Goal: Task Accomplishment & Management: Use online tool/utility

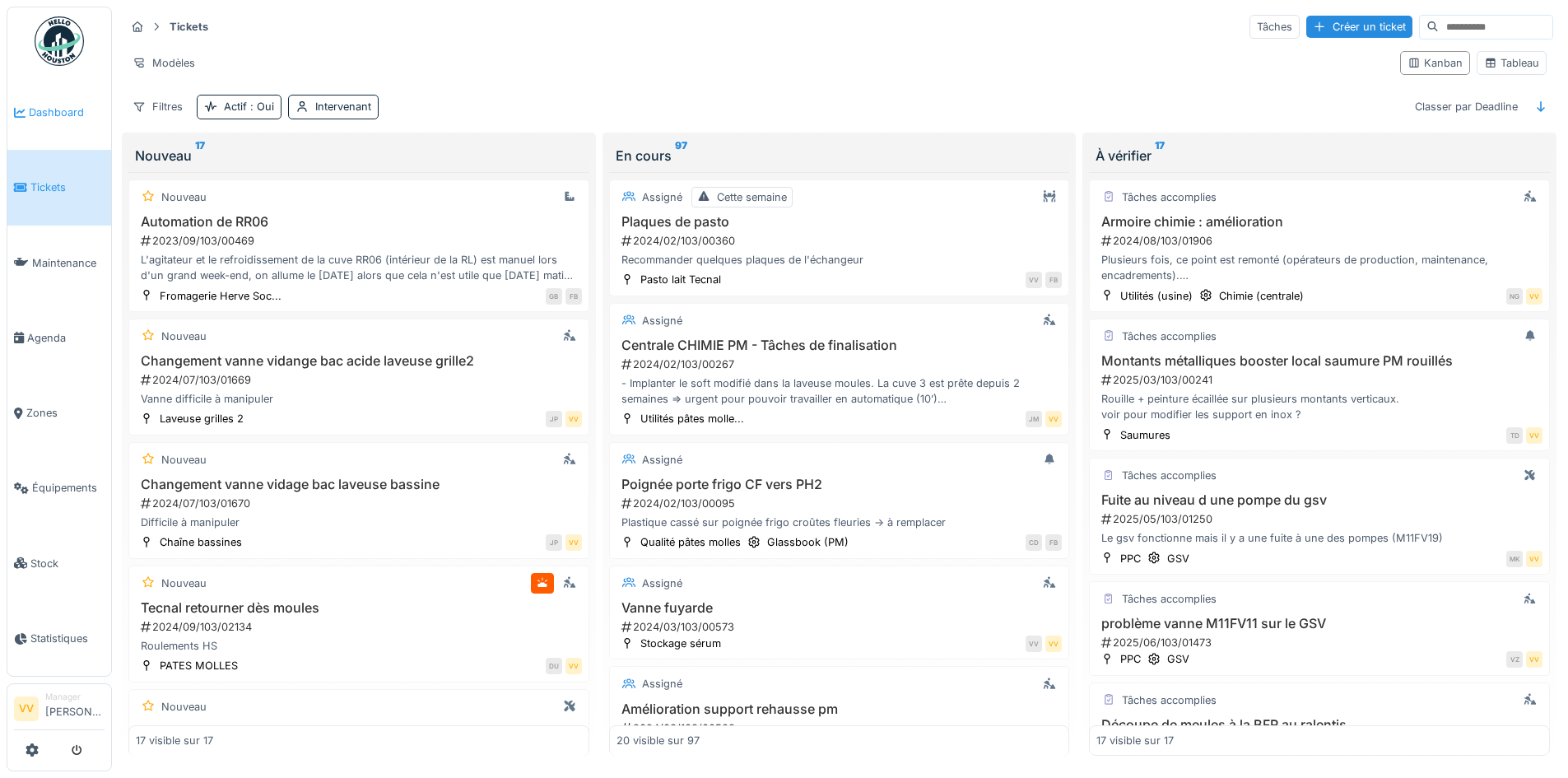
click at [79, 117] on span "Dashboard" at bounding box center [66, 112] width 76 height 16
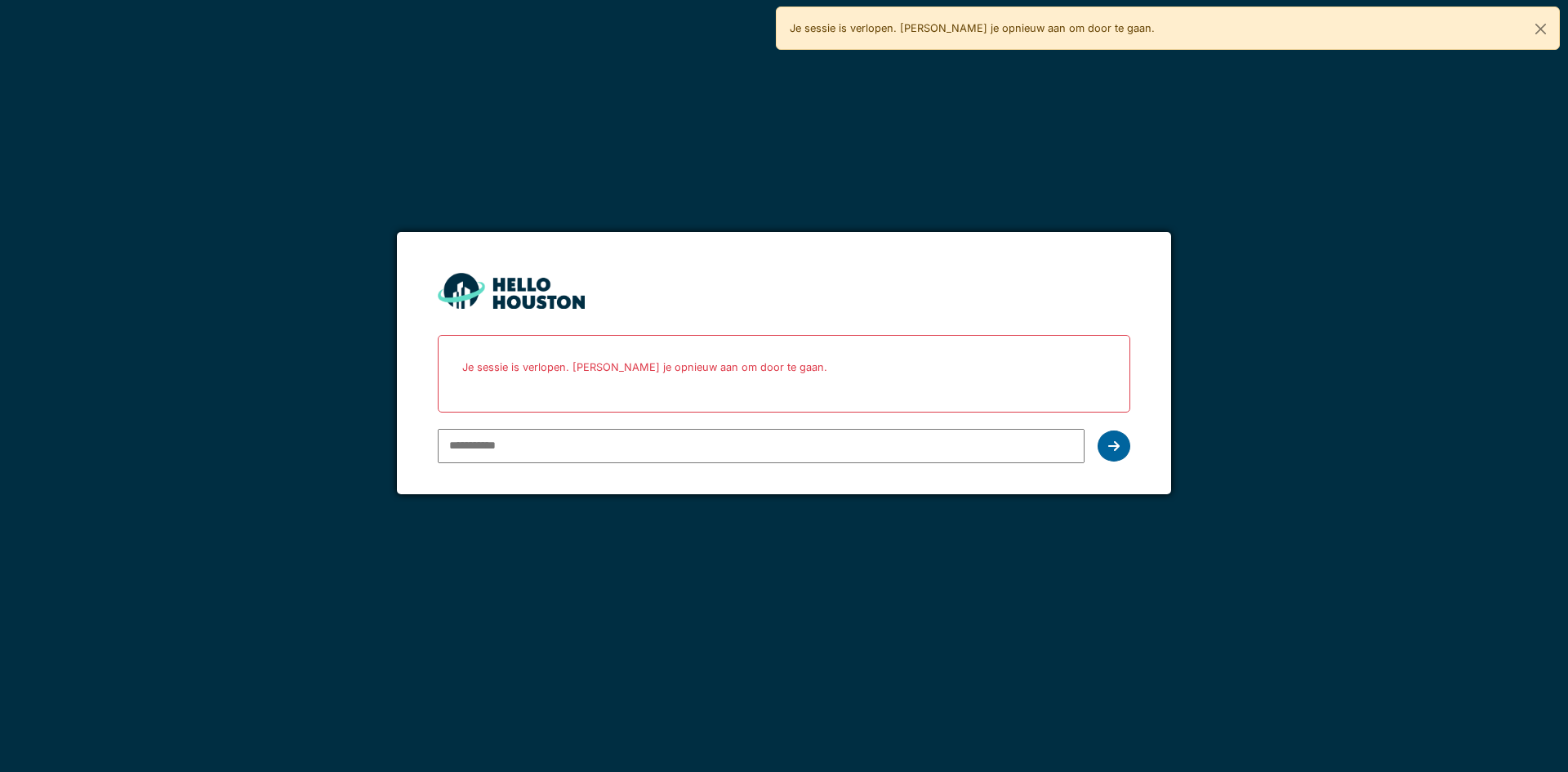
type input "**********"
click at [1115, 439] on icon at bounding box center [1114, 445] width 11 height 13
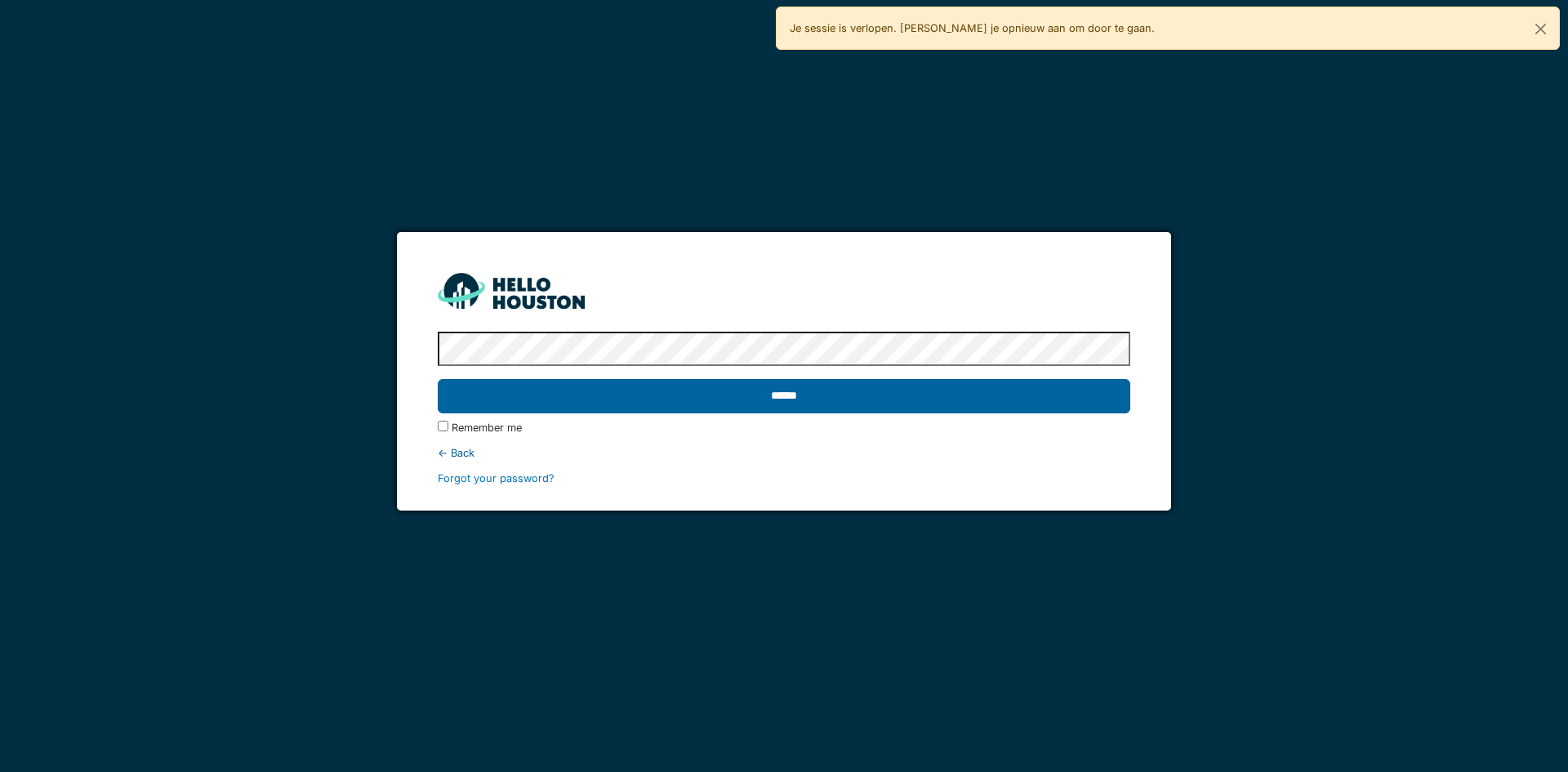
click at [1047, 410] on input "******" at bounding box center [784, 396] width 692 height 35
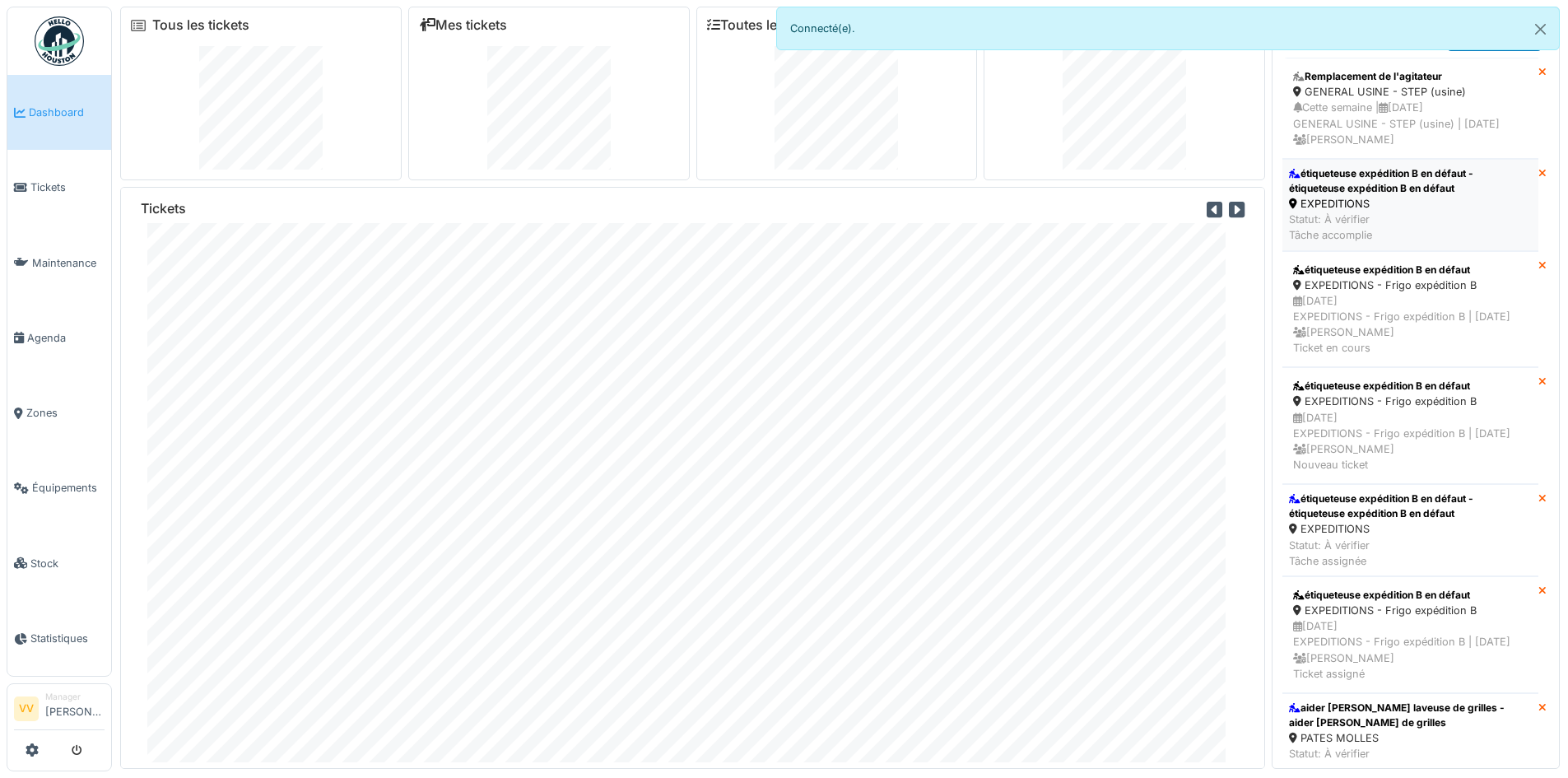
click at [1386, 196] on div "étiqueteuse expédition B en défaut - étiqueteuse expédition B en défaut" at bounding box center [1410, 181] width 243 height 30
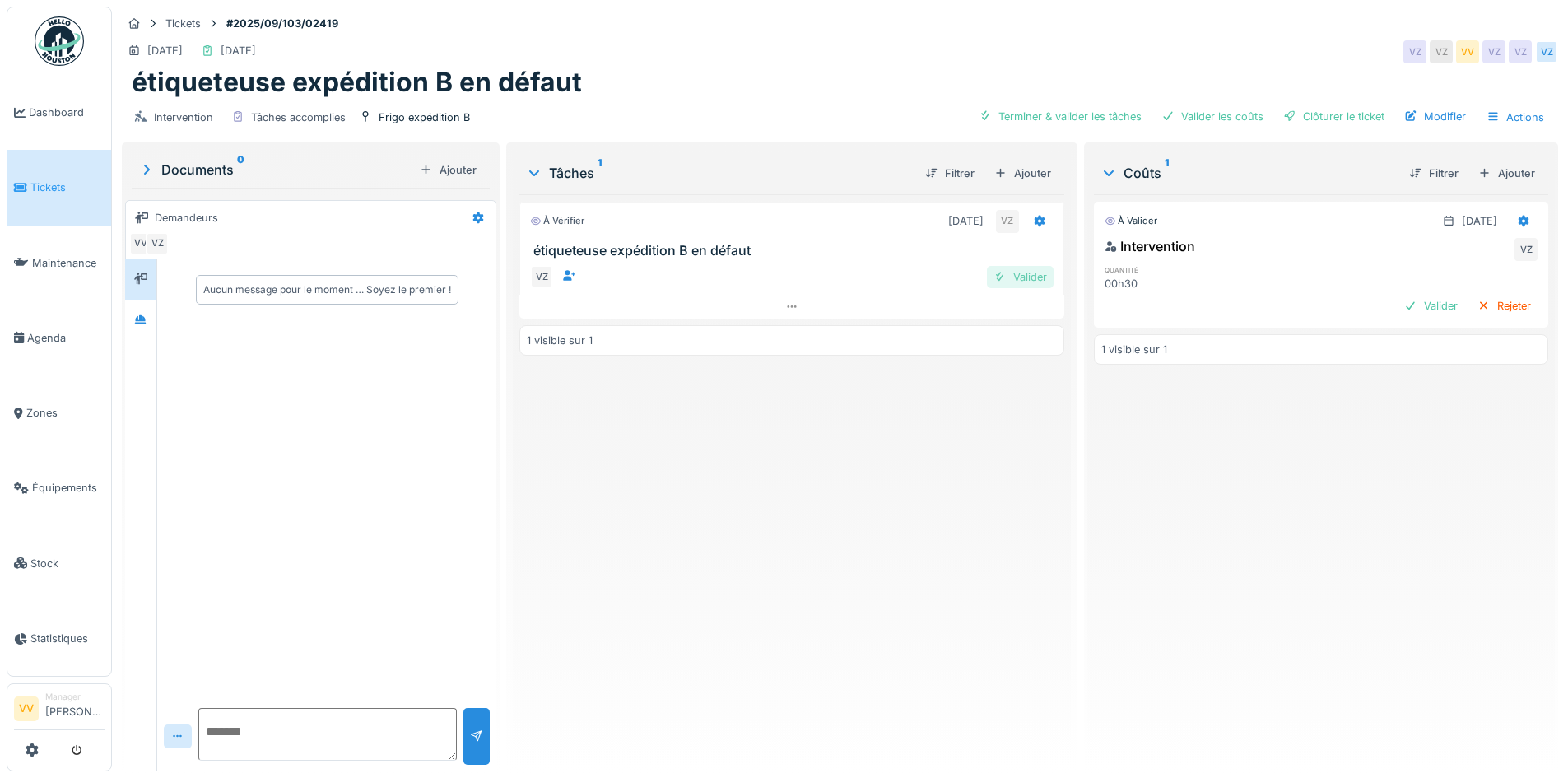
click at [1014, 274] on div "Valider" at bounding box center [1020, 277] width 67 height 23
click at [1398, 308] on div "Valider" at bounding box center [1431, 306] width 67 height 23
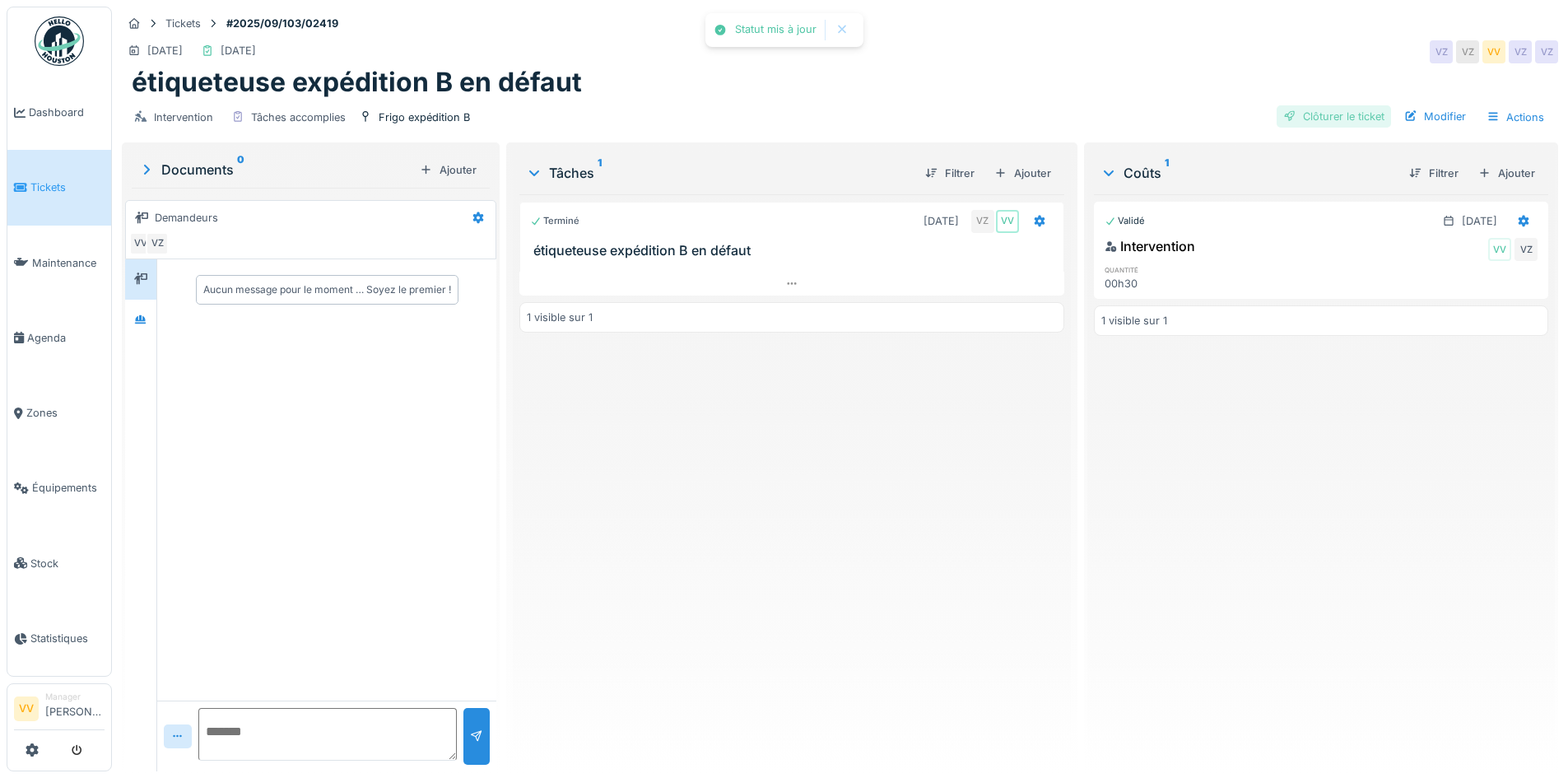
click at [1293, 118] on div "Clôturer le ticket" at bounding box center [1334, 117] width 114 height 23
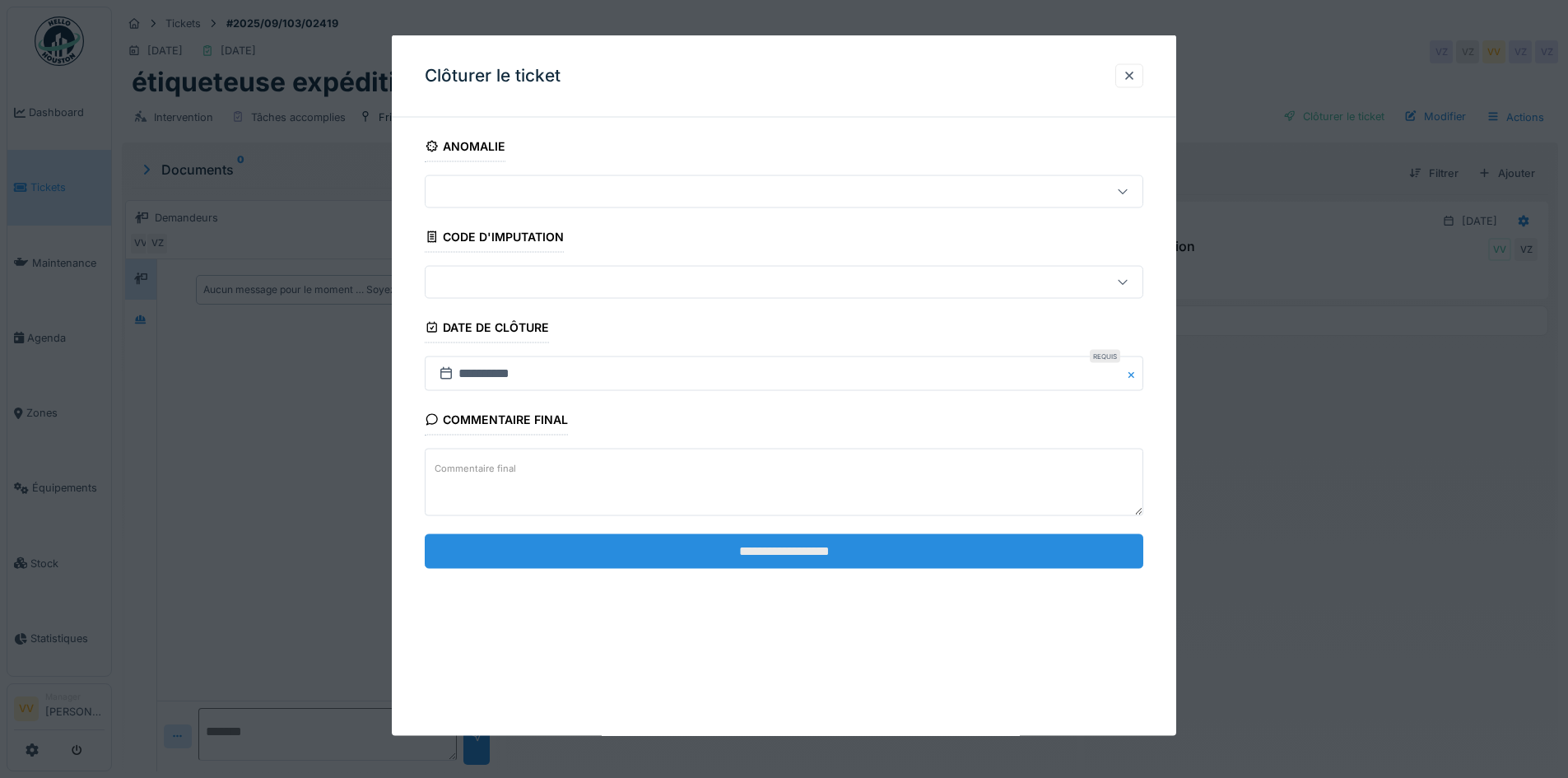
click at [810, 552] on input "**********" at bounding box center [784, 551] width 719 height 35
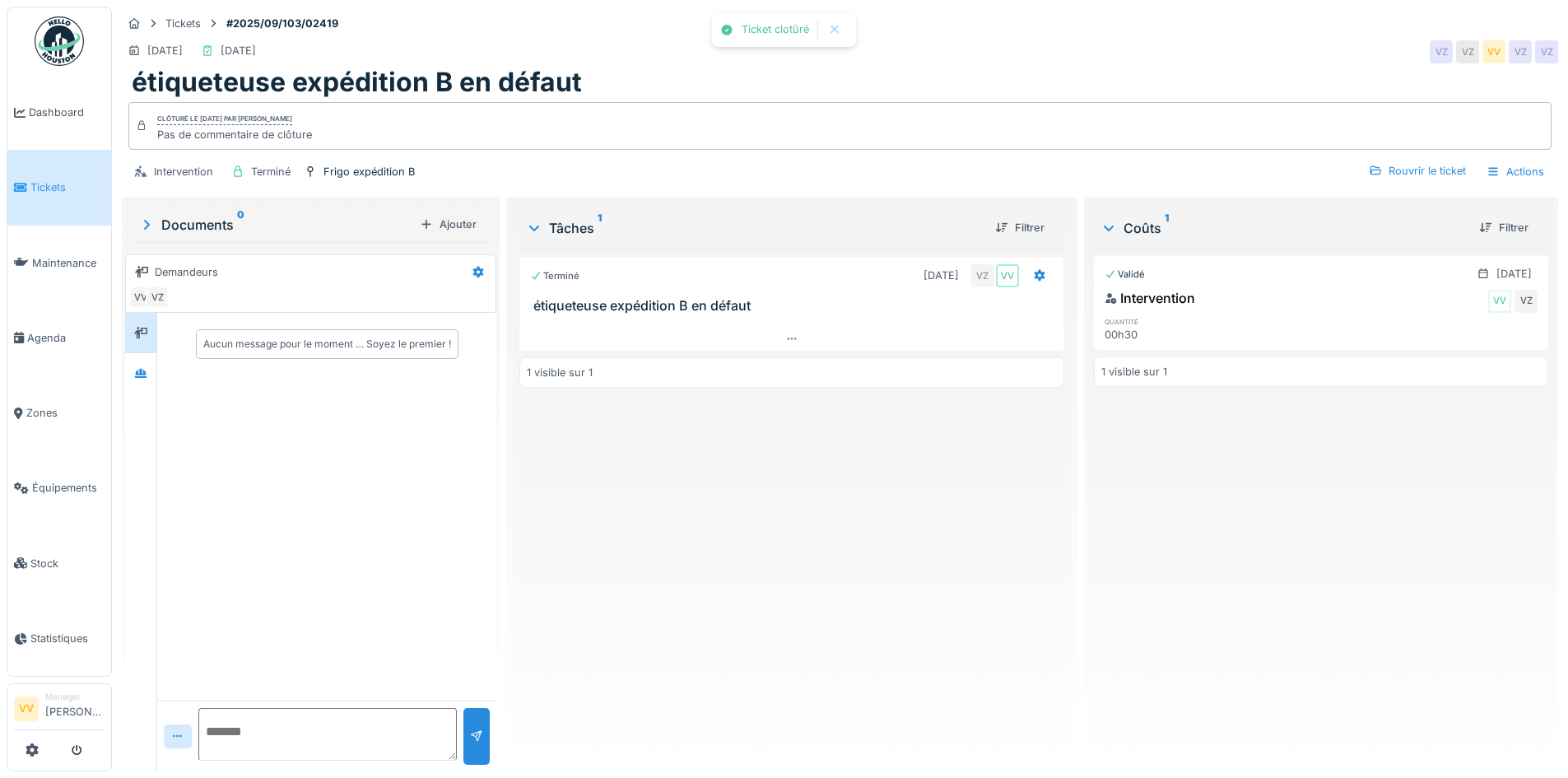
click at [71, 187] on span "Tickets" at bounding box center [67, 187] width 74 height 16
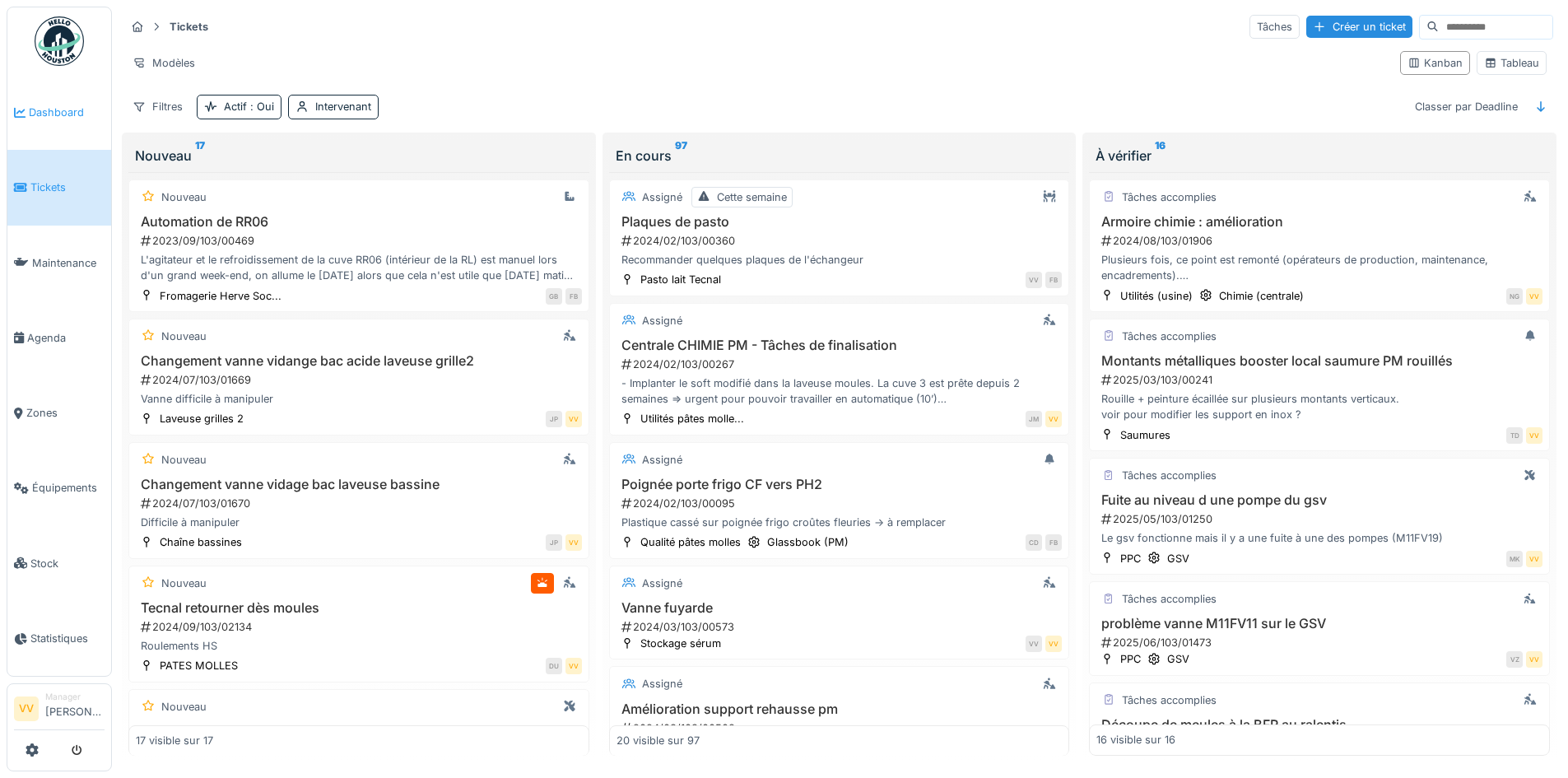
click at [76, 122] on link "Dashboard" at bounding box center [59, 112] width 104 height 75
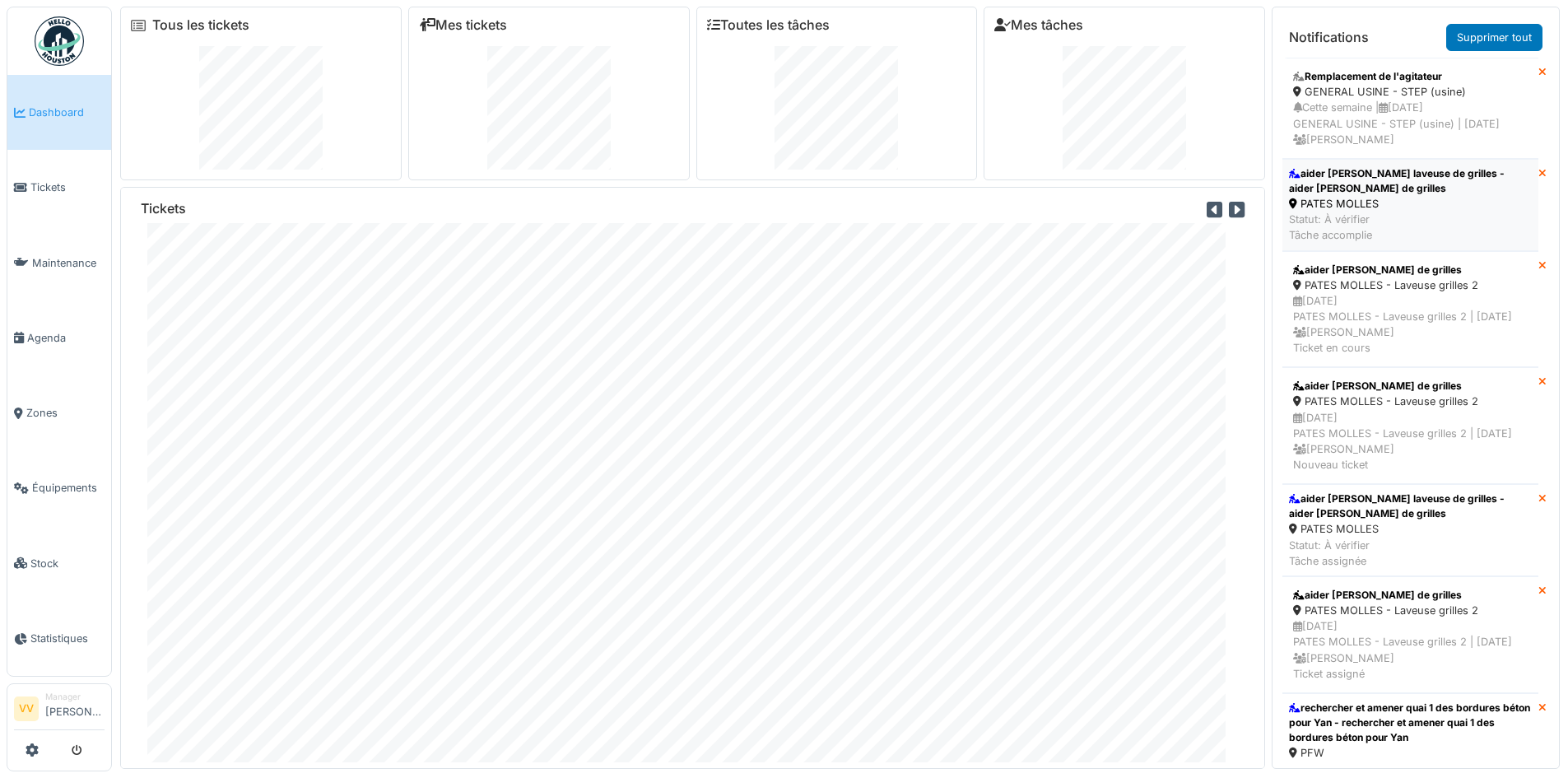
click at [1400, 196] on div "aider [PERSON_NAME] laveuse de grilles - aider [PERSON_NAME] de grilles" at bounding box center [1410, 181] width 243 height 30
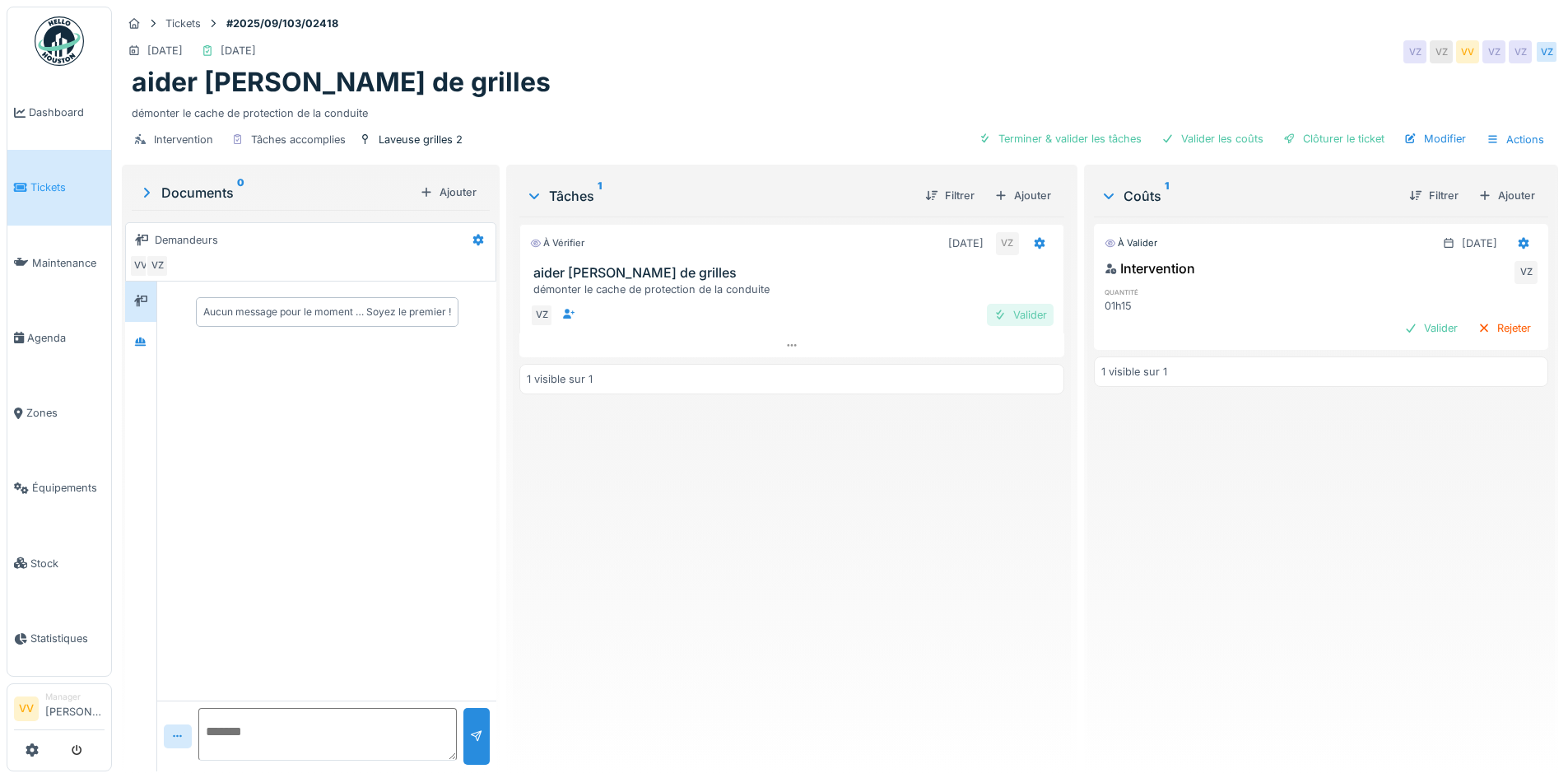
click at [999, 313] on div "Valider" at bounding box center [1020, 315] width 67 height 23
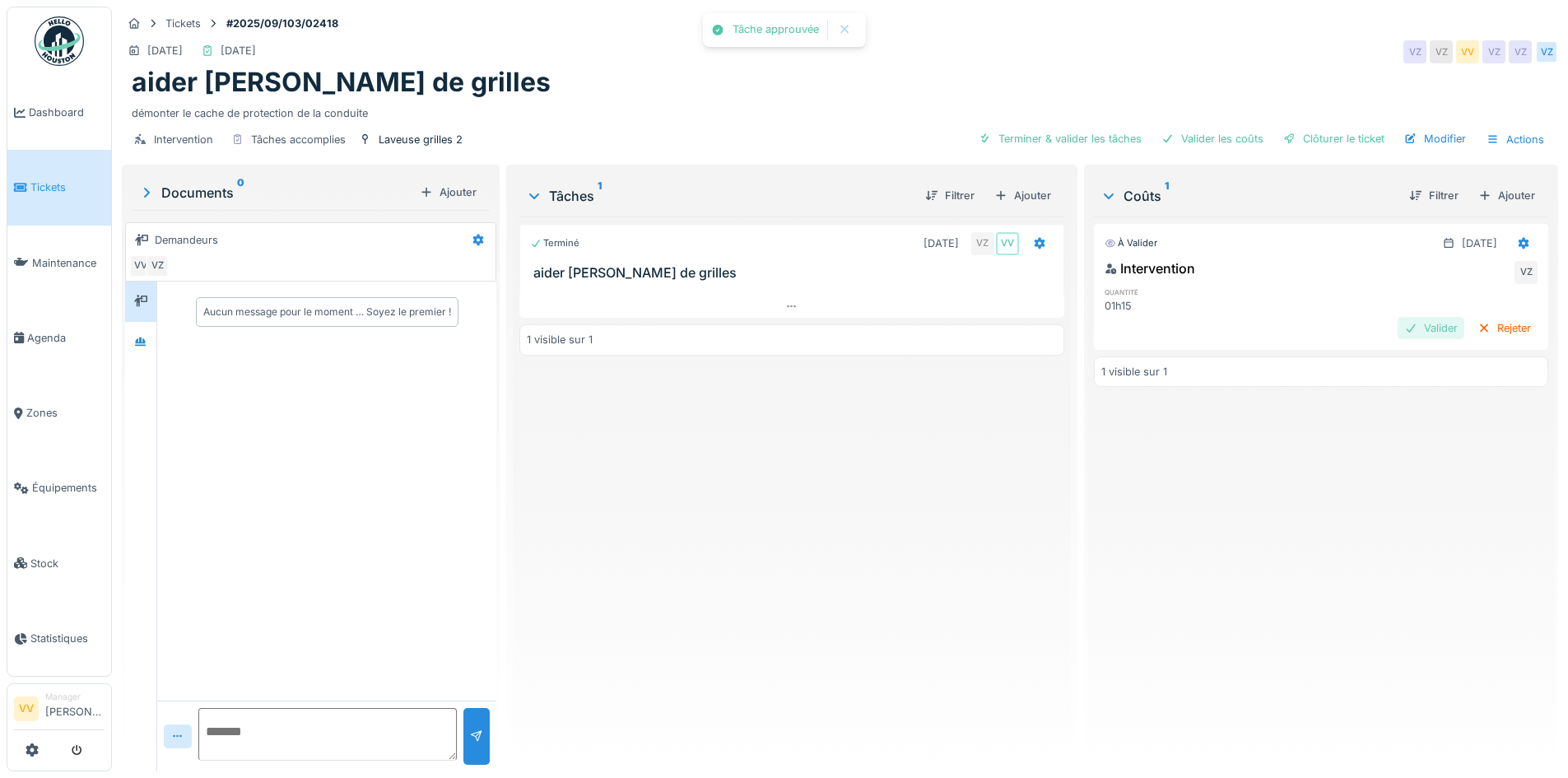
click at [1398, 333] on div "Valider" at bounding box center [1431, 328] width 67 height 23
click at [1336, 132] on div "Clôturer le ticket" at bounding box center [1334, 139] width 114 height 23
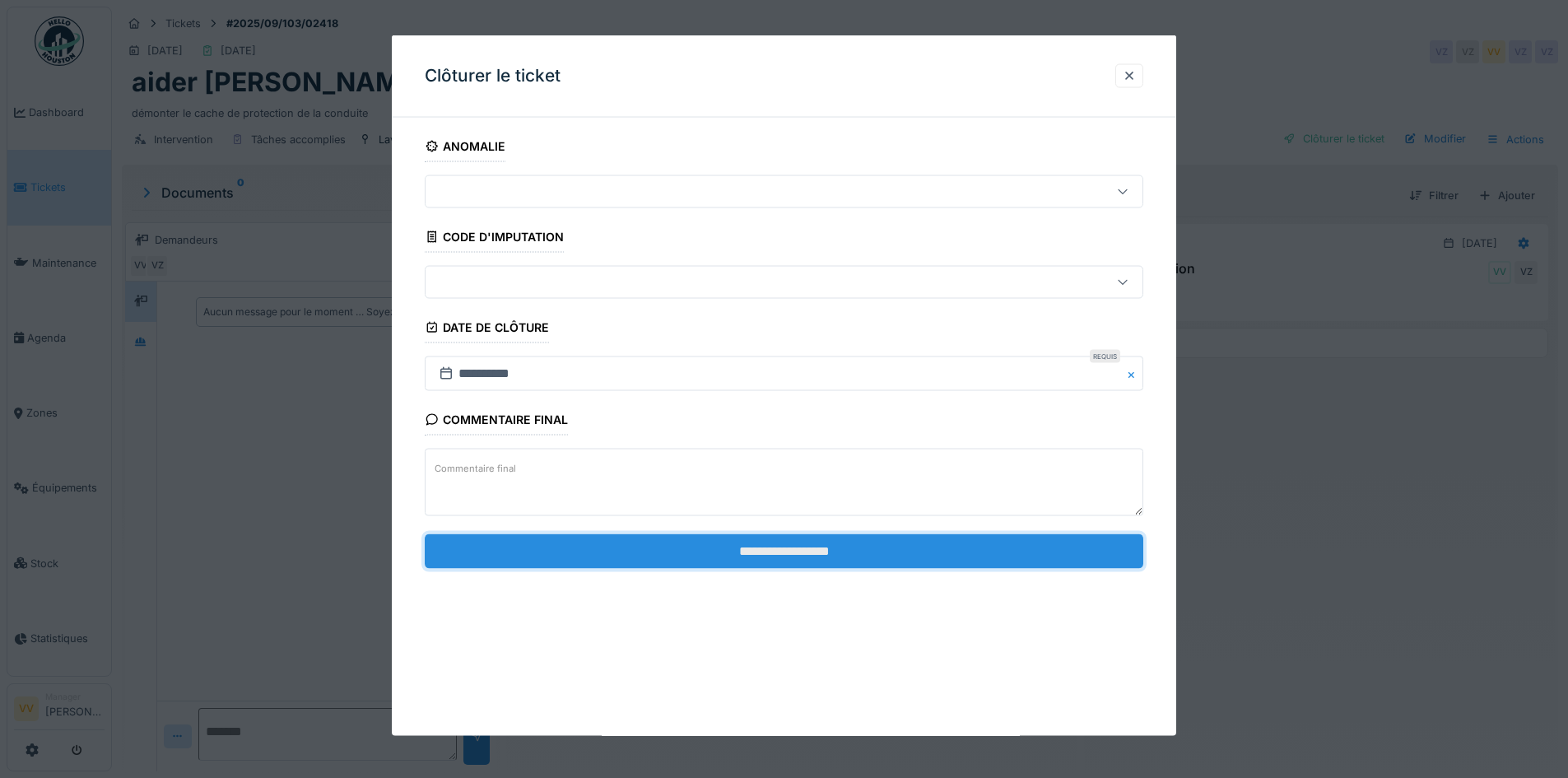
click at [913, 557] on input "**********" at bounding box center [784, 551] width 719 height 35
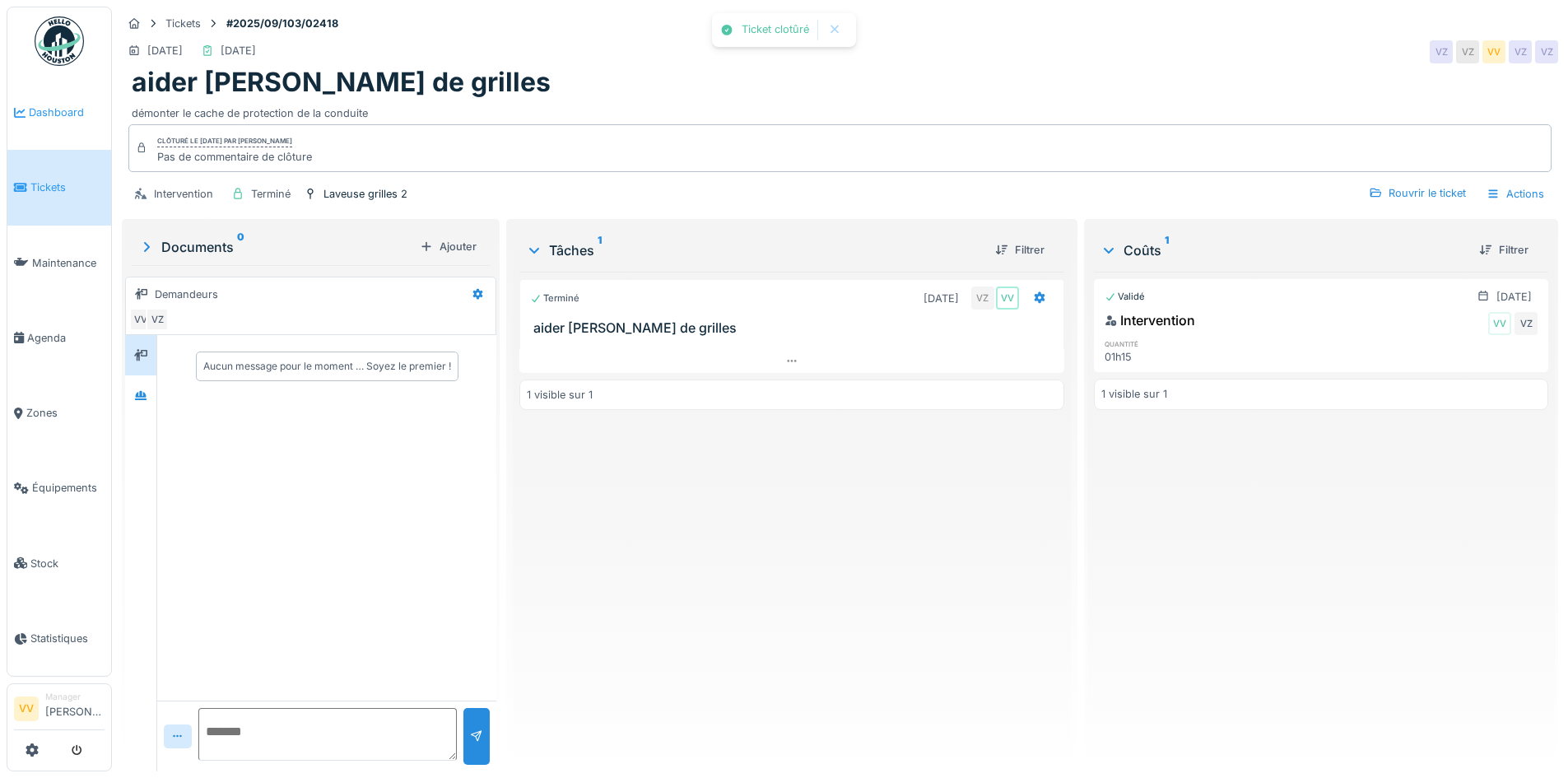
click at [35, 112] on span "Dashboard" at bounding box center [66, 112] width 76 height 16
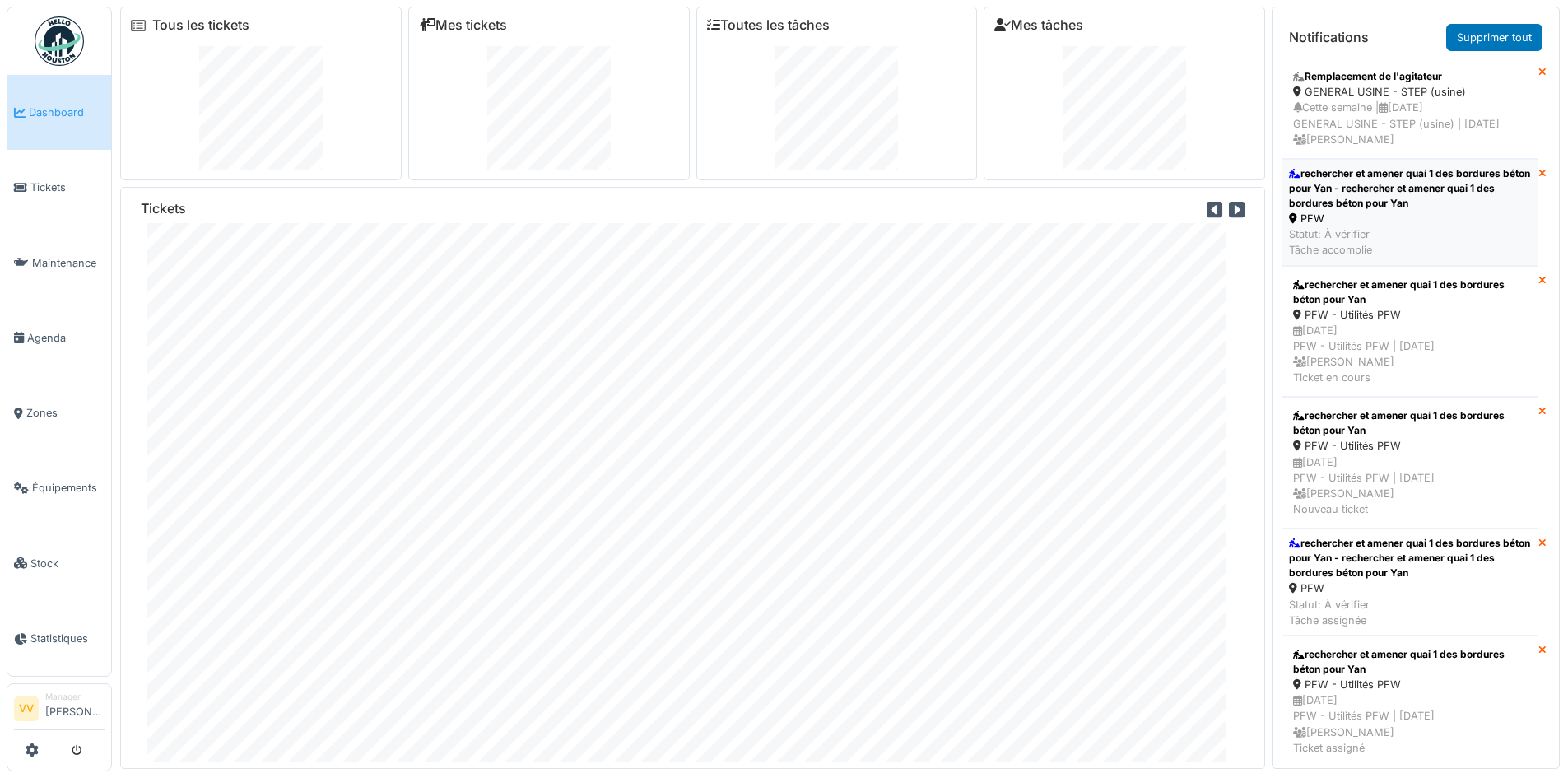
click at [1449, 197] on div "rechercher et amener quai 1 des bordures béton pour Yan - rechercher et amener …" at bounding box center [1410, 188] width 243 height 44
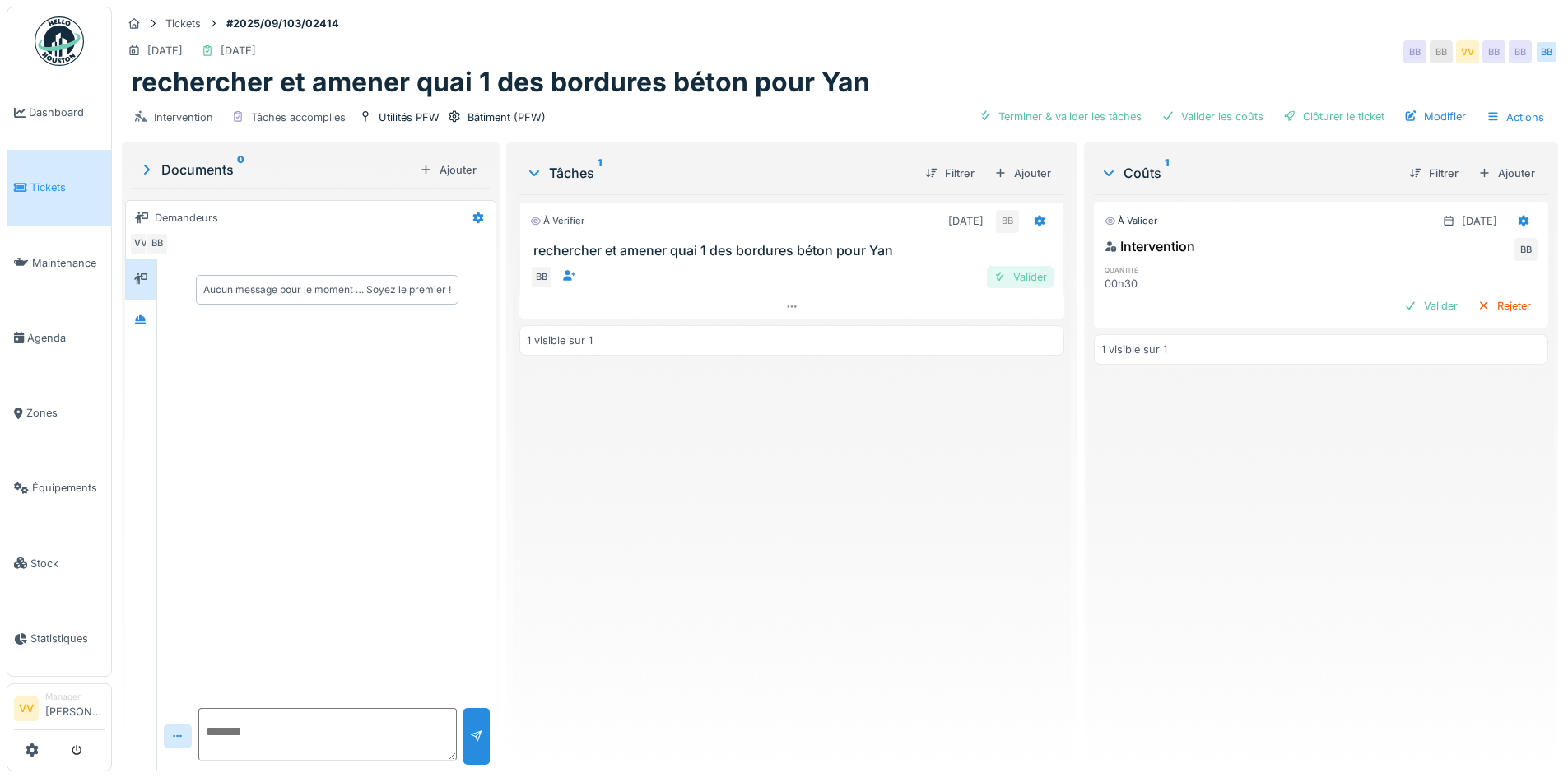
click at [1018, 278] on div "Valider" at bounding box center [1020, 277] width 67 height 23
click at [1398, 304] on div "Valider" at bounding box center [1431, 306] width 67 height 23
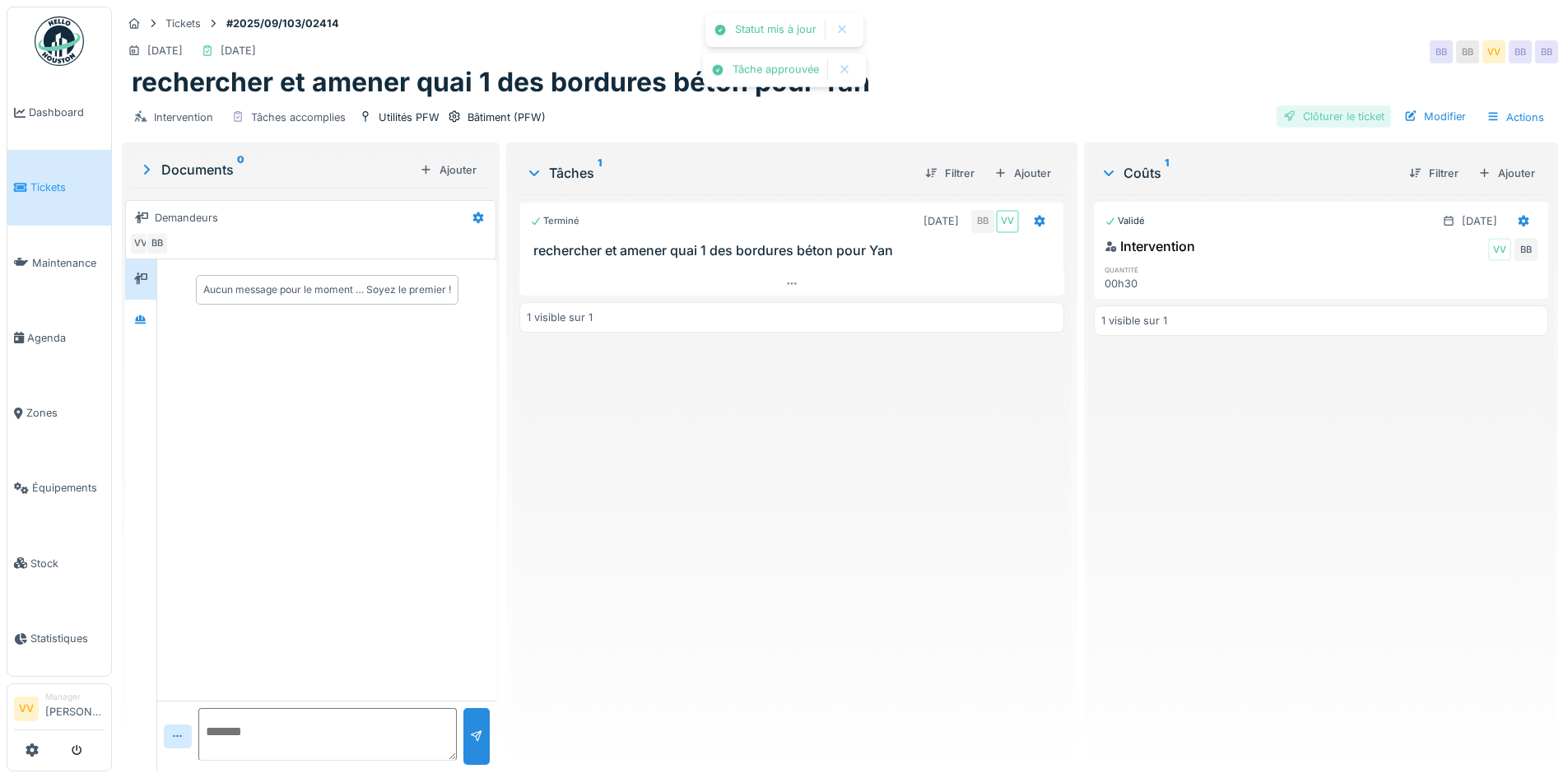
click at [1342, 119] on div "Clôturer le ticket" at bounding box center [1334, 117] width 114 height 23
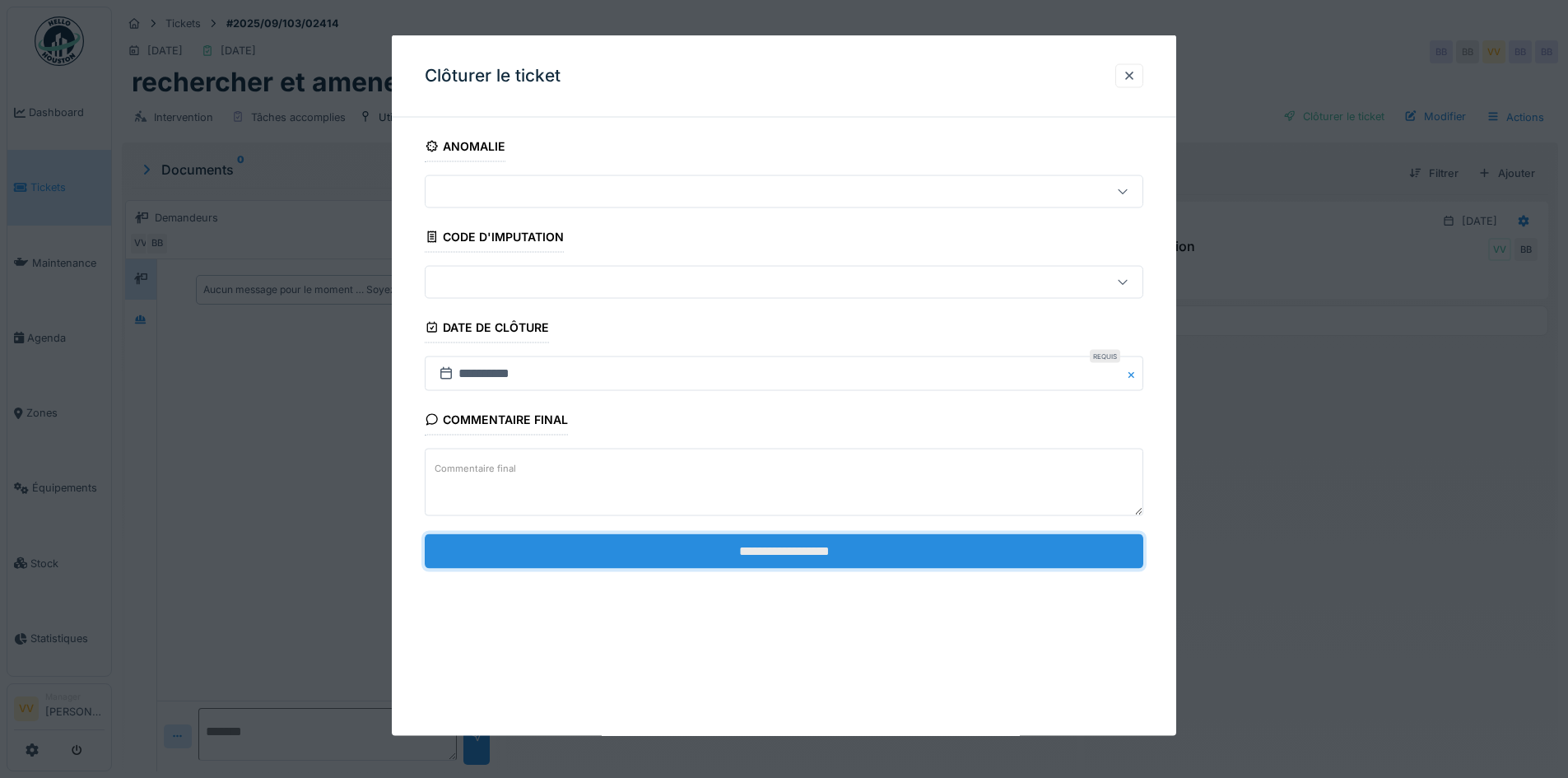
click at [912, 550] on input "**********" at bounding box center [784, 551] width 719 height 35
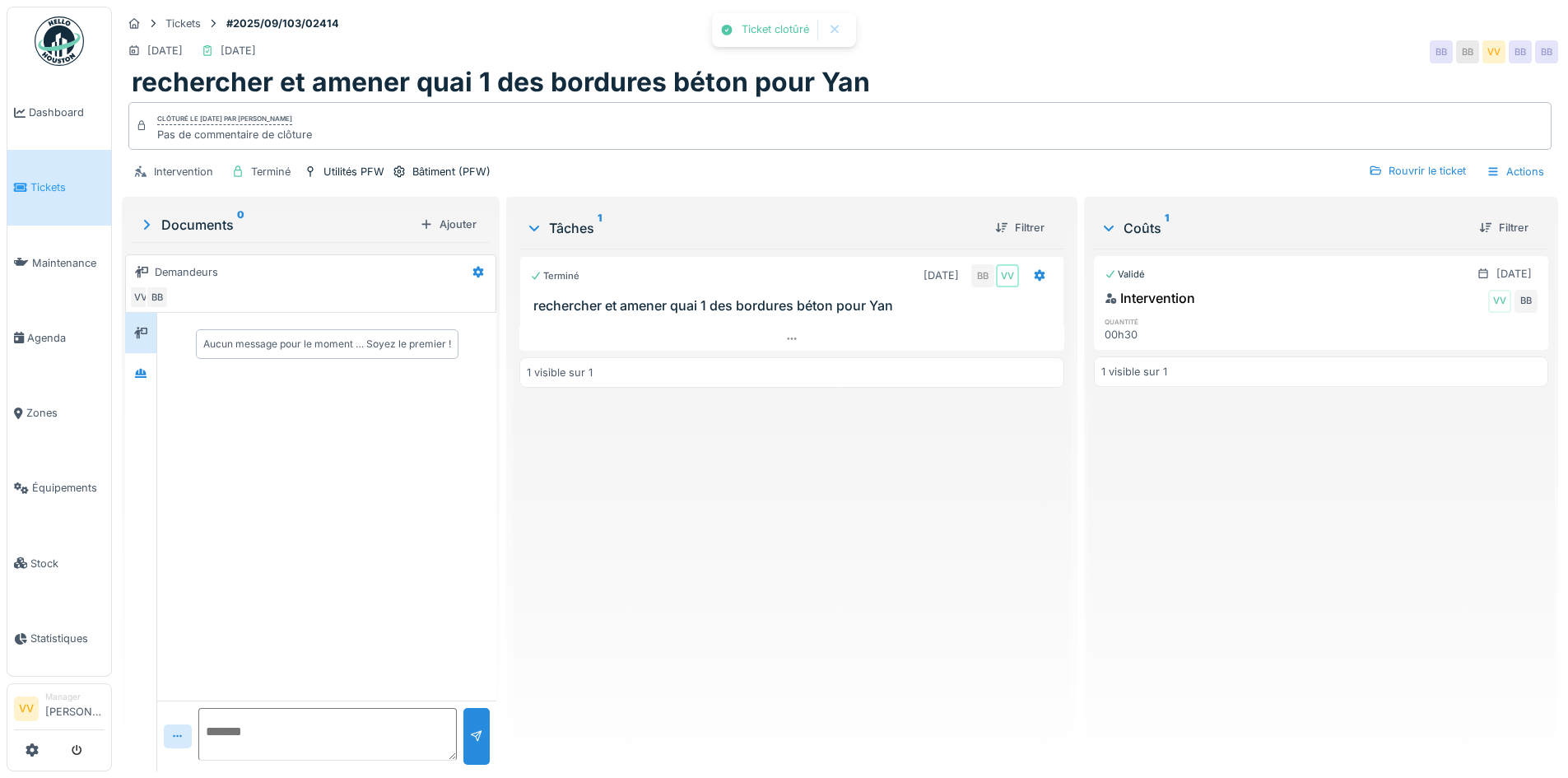
click at [899, 608] on div "Terminé 10/09/2025 BB VV rechercher et amener quai 1 des bordures béton pour Ya…" at bounding box center [791, 503] width 544 height 510
click at [44, 98] on link "Dashboard" at bounding box center [59, 112] width 104 height 75
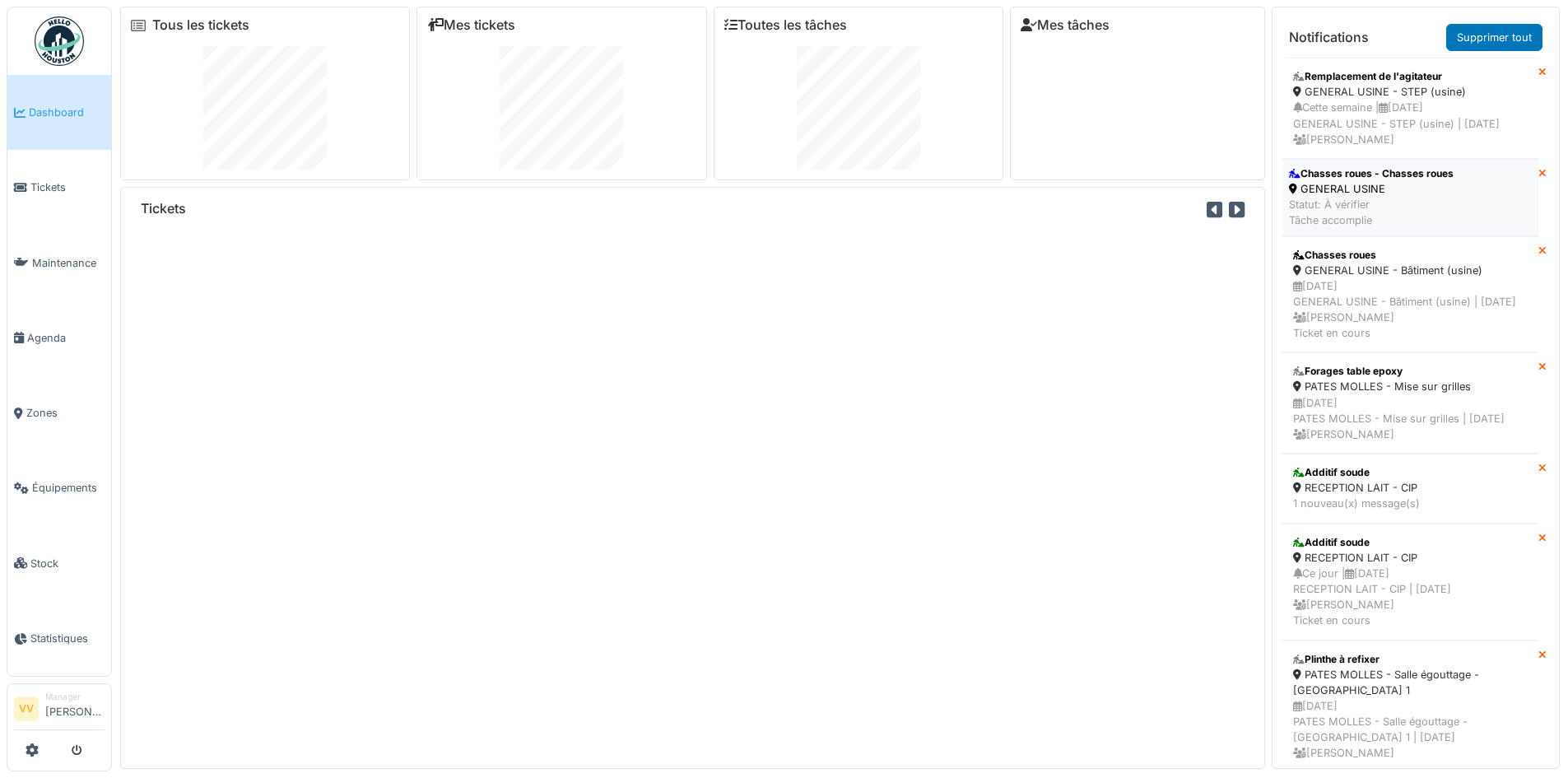
click at [1451, 197] on div "GENERAL USINE" at bounding box center [1371, 189] width 165 height 16
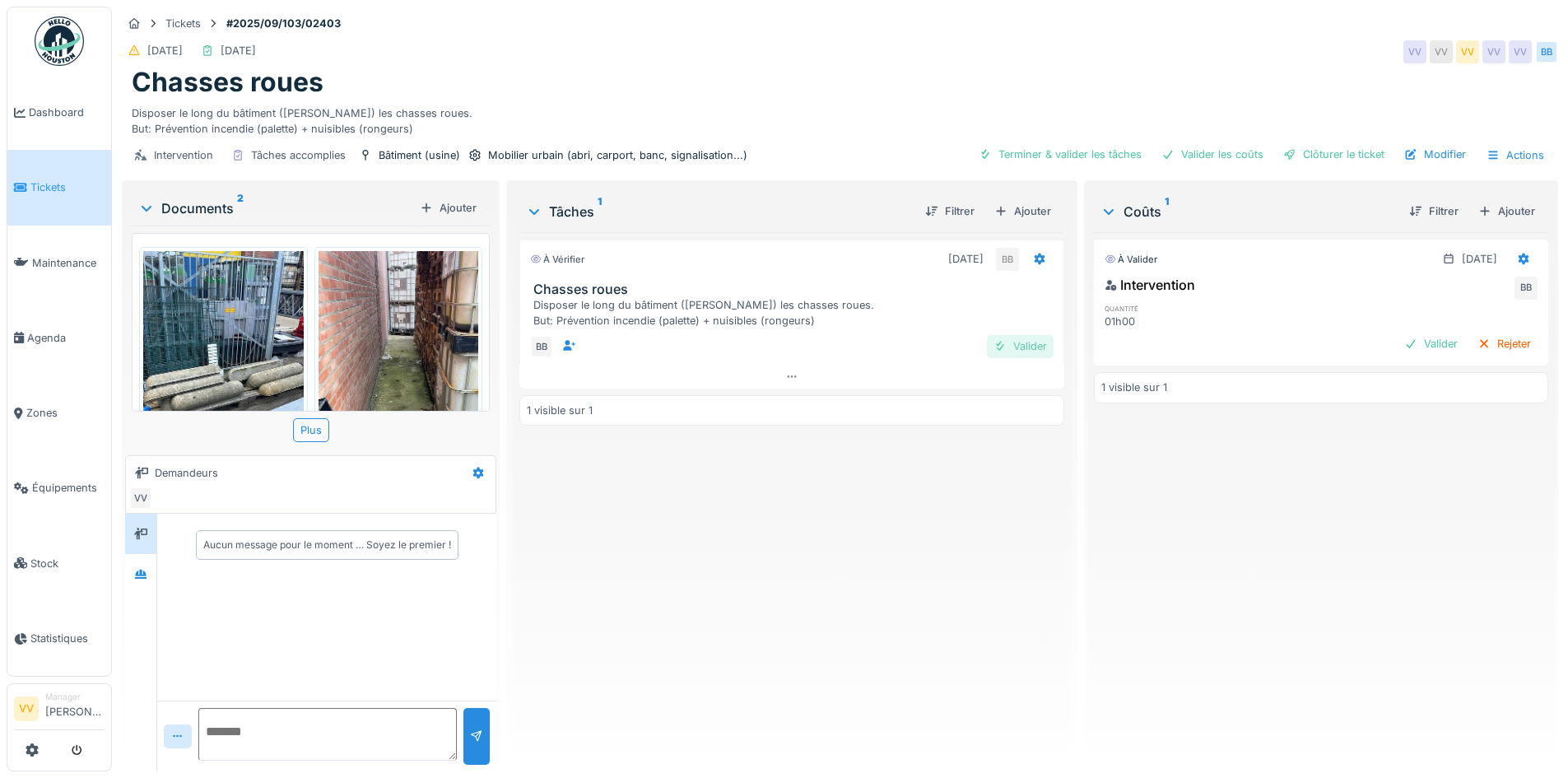
click at [1016, 345] on div "Valider" at bounding box center [1020, 346] width 67 height 23
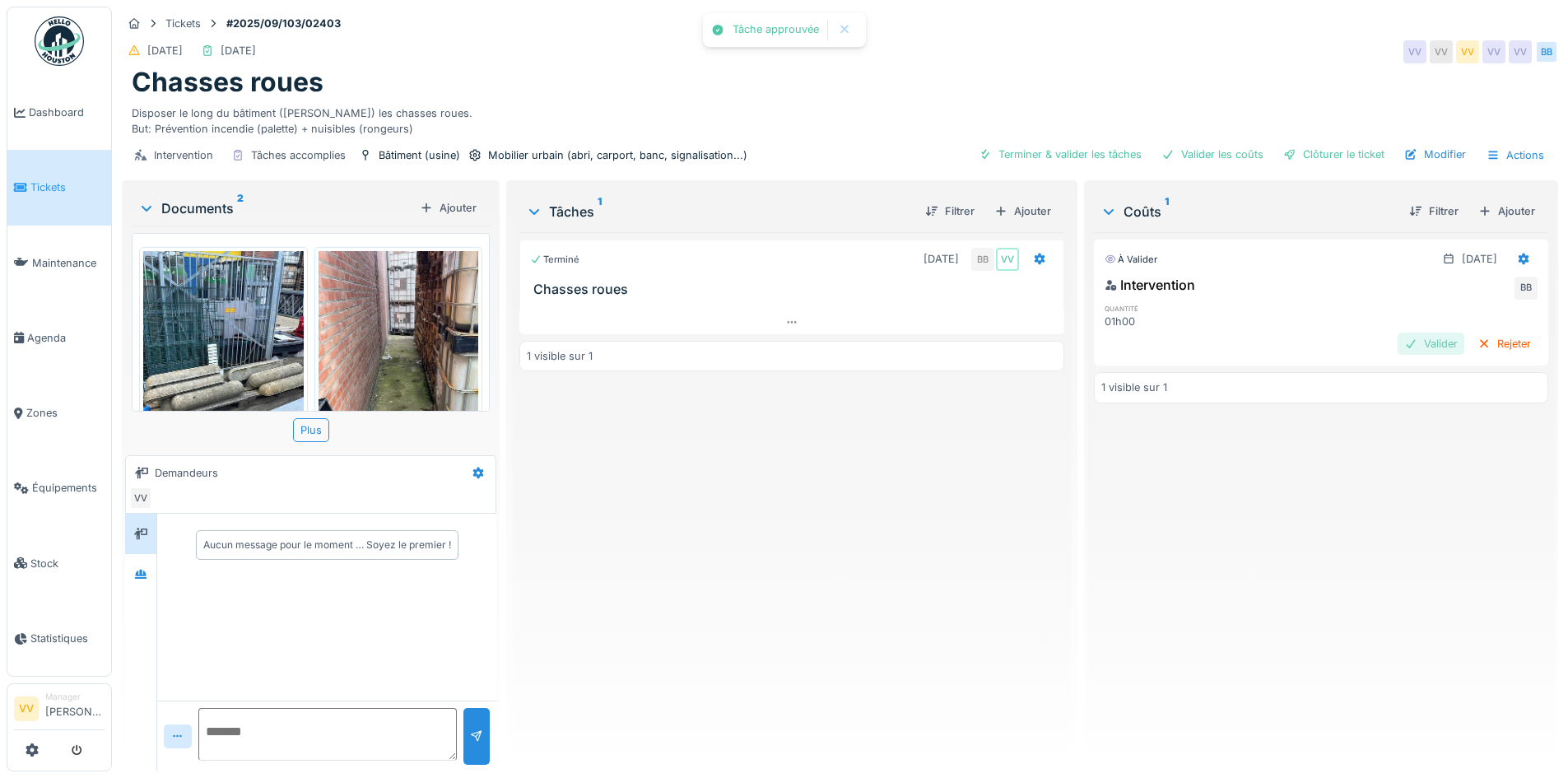
click at [1402, 337] on div "Valider" at bounding box center [1431, 344] width 67 height 23
click at [1302, 155] on div "Clôturer le ticket" at bounding box center [1334, 154] width 114 height 23
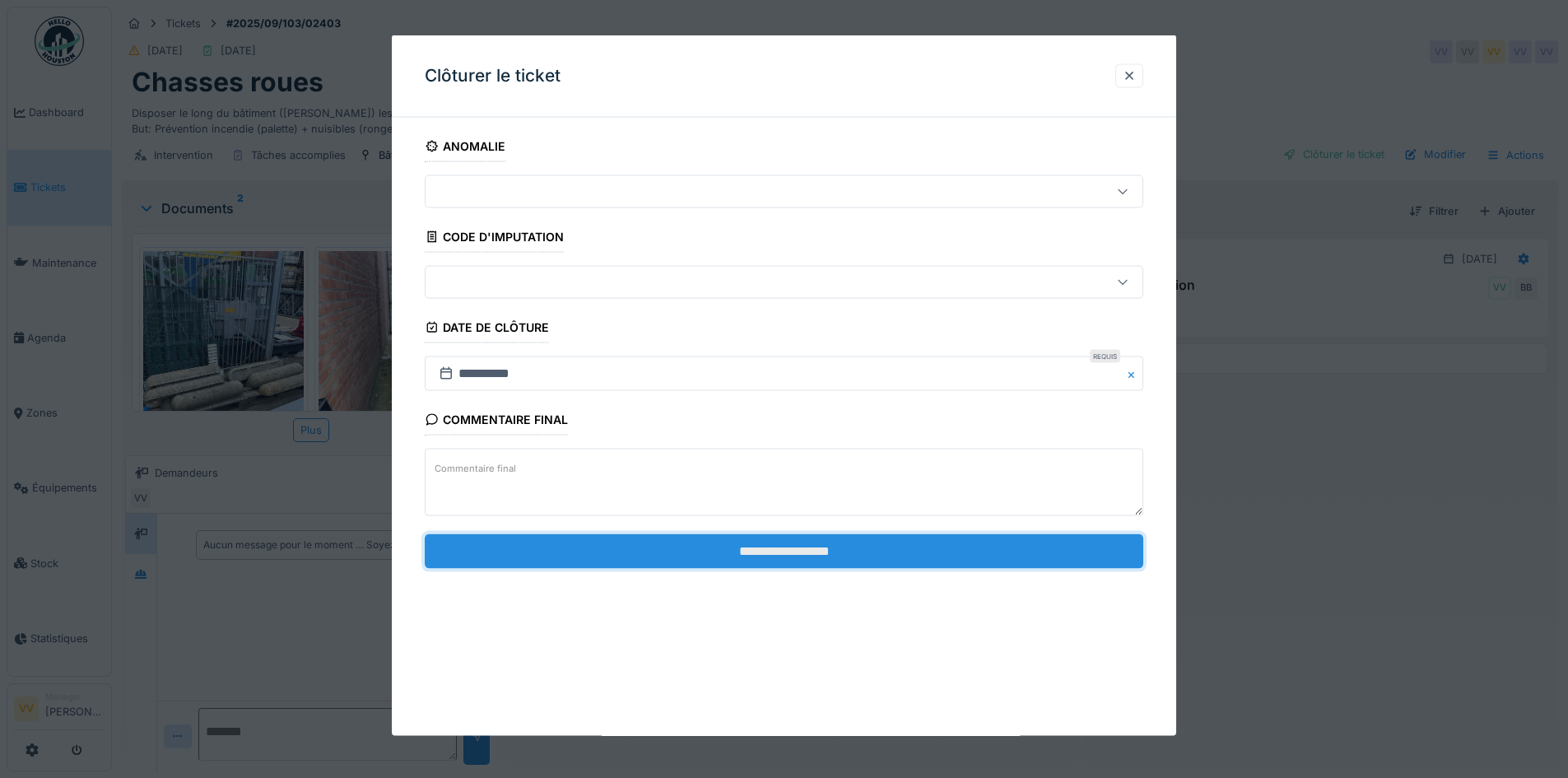
click at [734, 545] on input "**********" at bounding box center [784, 551] width 719 height 35
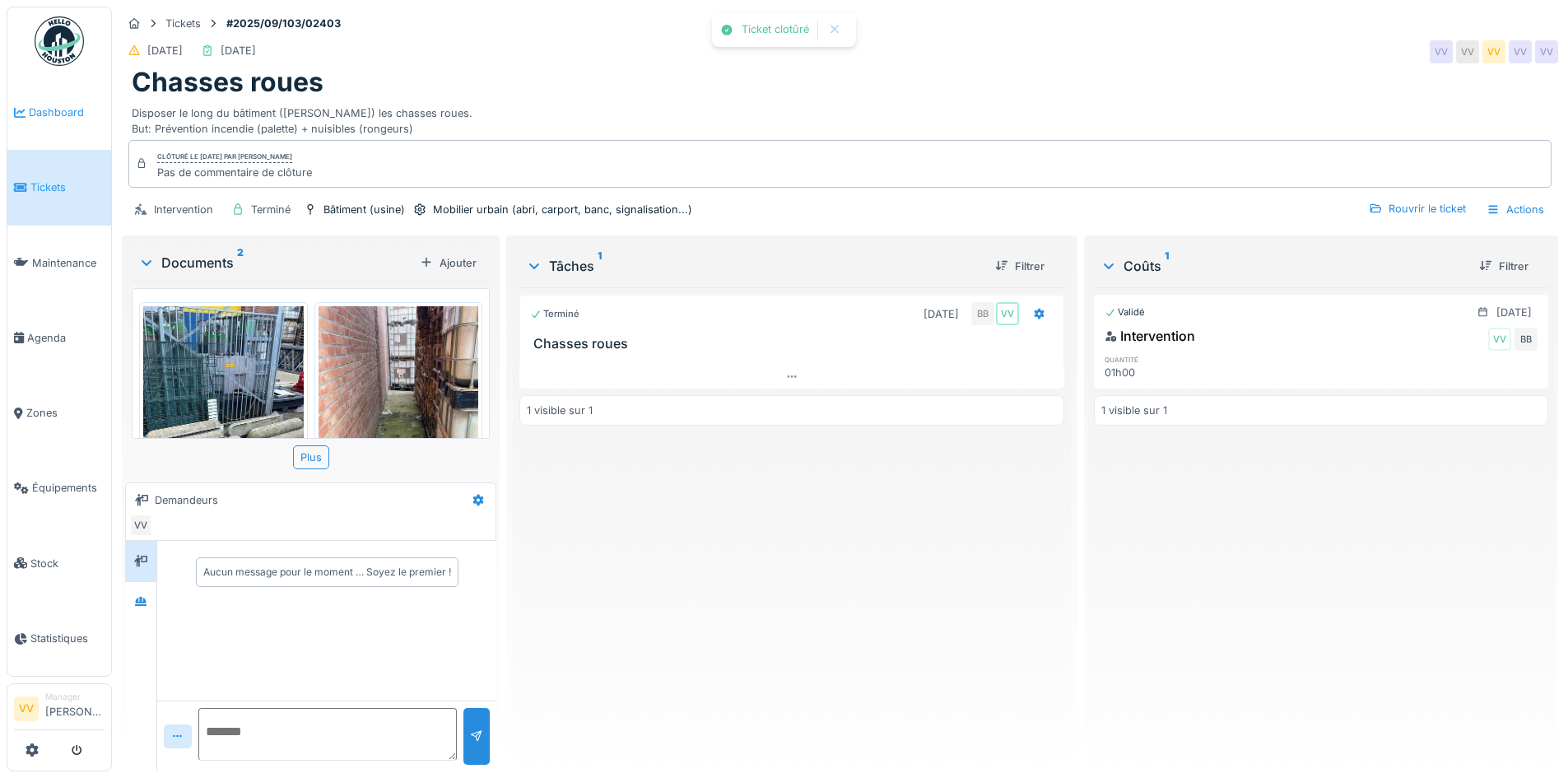
click at [63, 105] on span "Dashboard" at bounding box center [66, 112] width 76 height 16
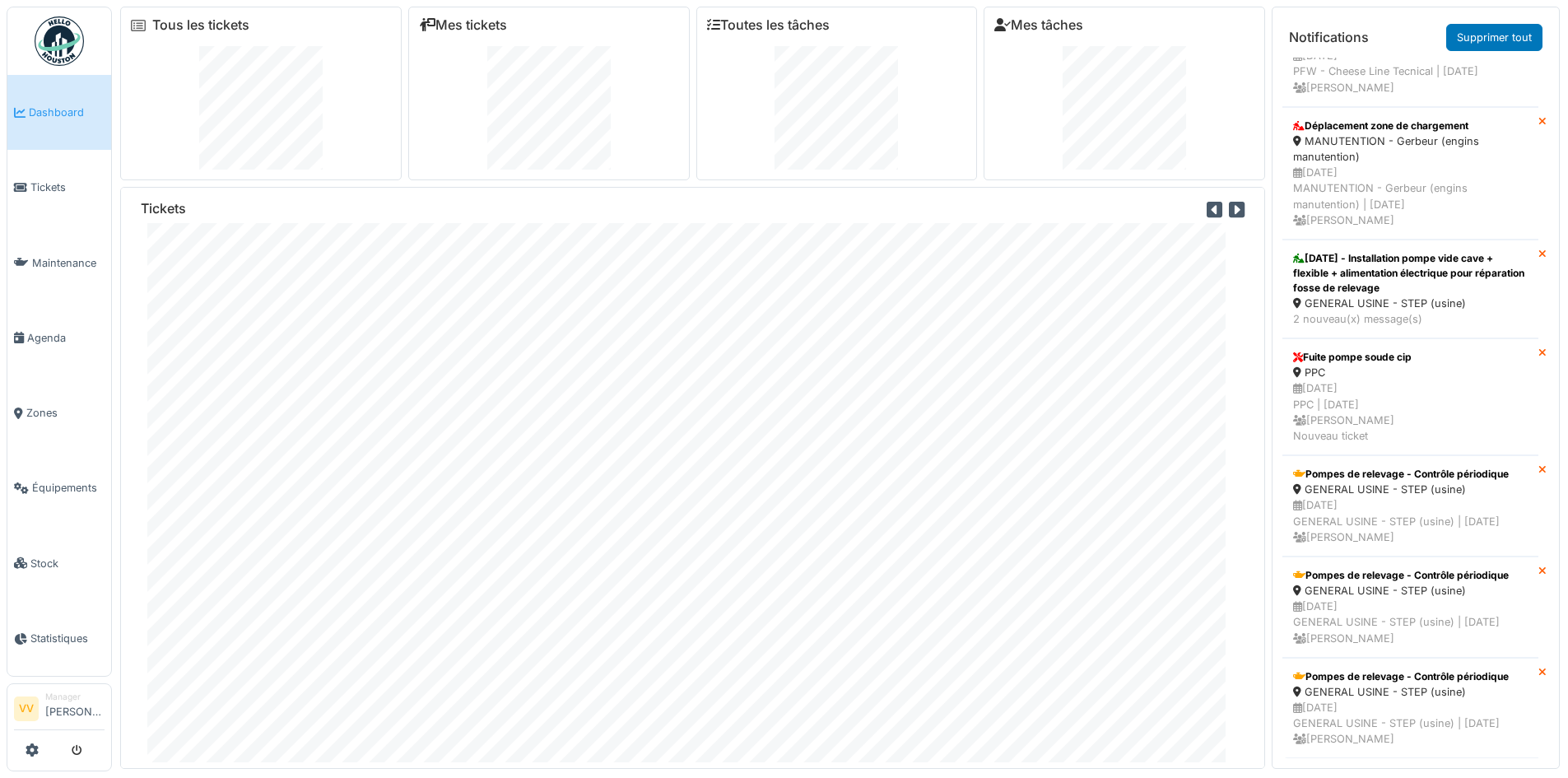
scroll to position [5404, 0]
click at [75, 257] on span "Maintenance" at bounding box center [68, 263] width 72 height 16
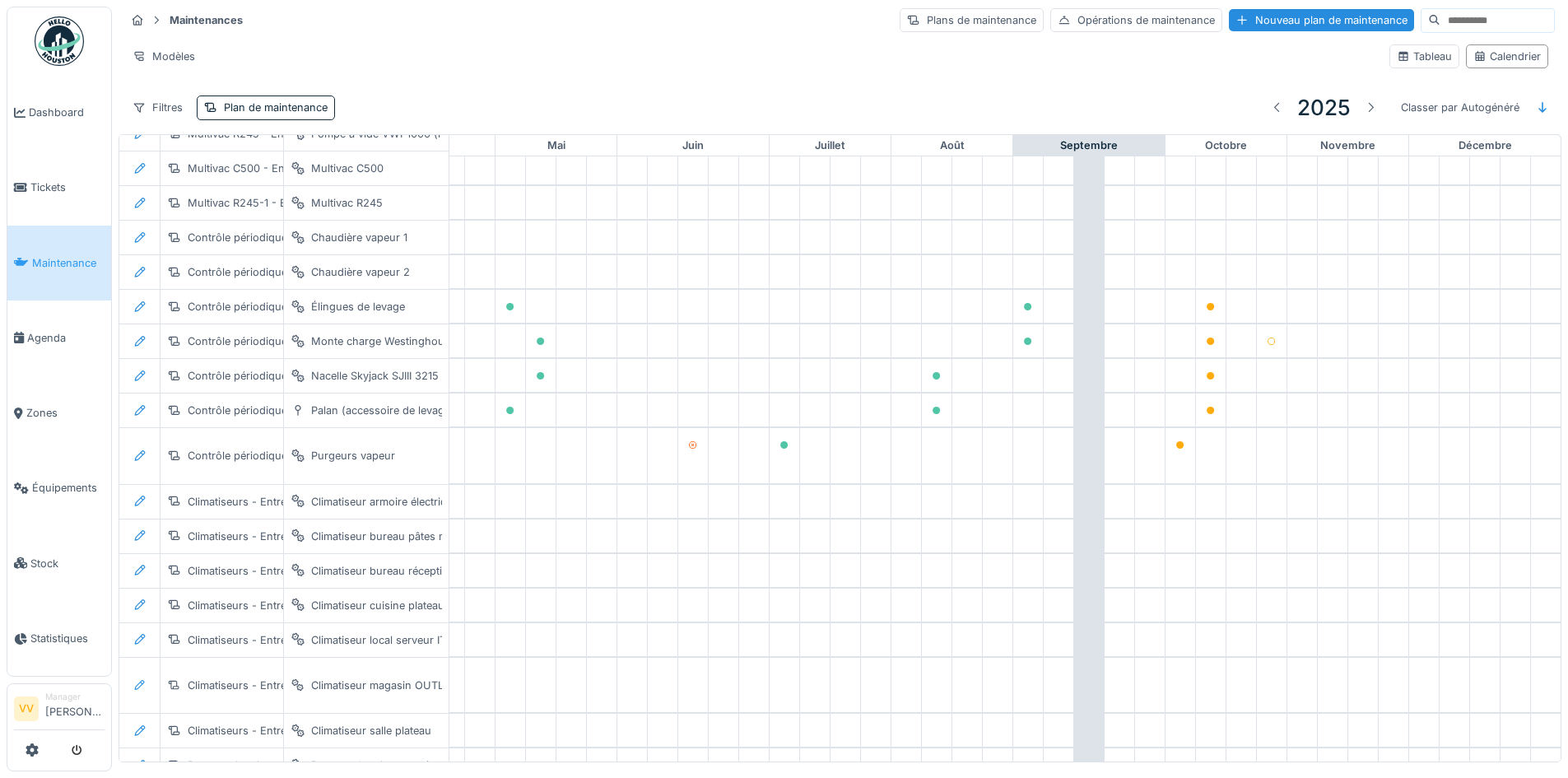
scroll to position [0, 552]
